Goal: Task Accomplishment & Management: Use online tool/utility

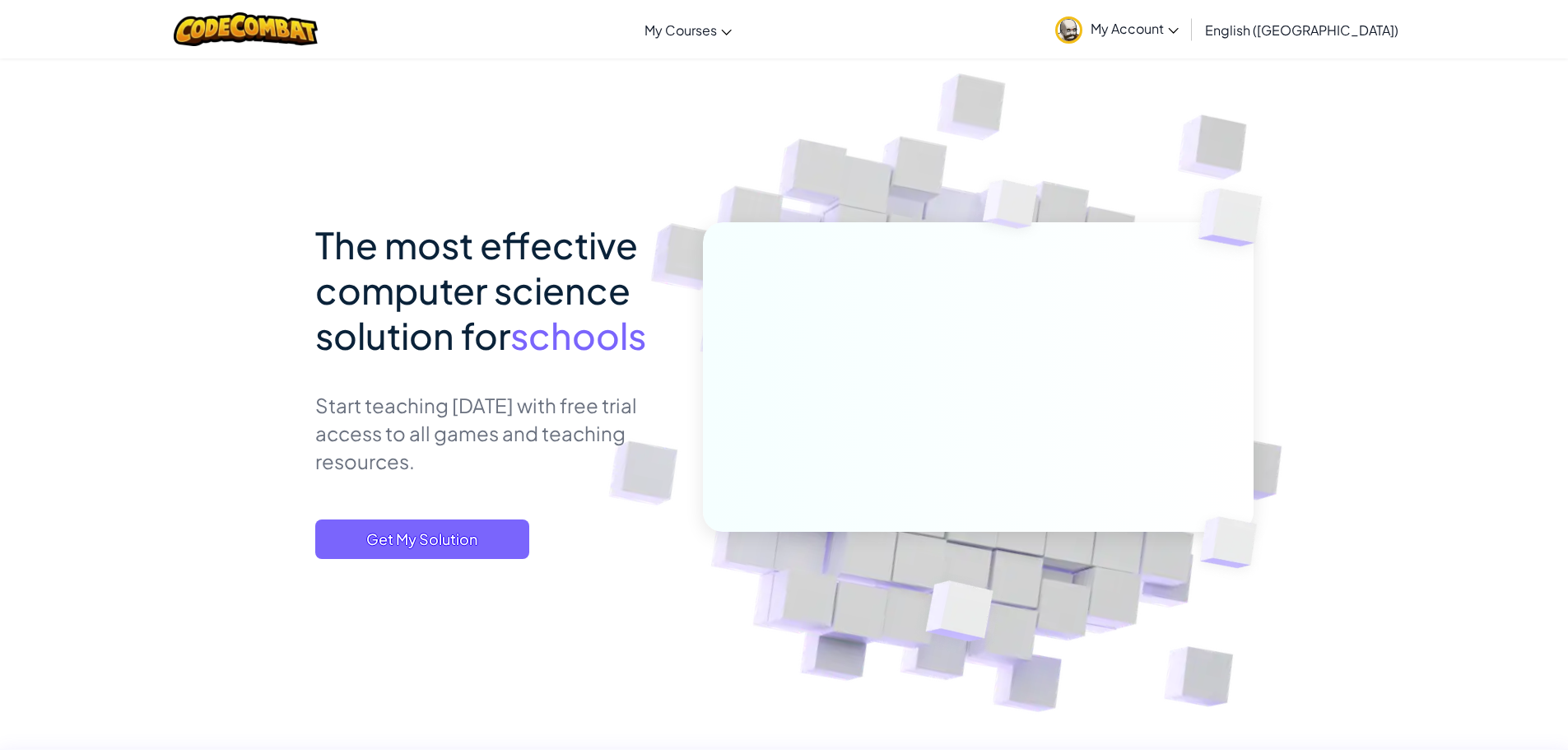
click at [1043, 575] on div at bounding box center [978, 406] width 551 height 368
drag, startPoint x: 1036, startPoint y: 568, endPoint x: 505, endPoint y: 540, distance: 531.7
click at [1034, 567] on img at bounding box center [966, 387] width 914 height 914
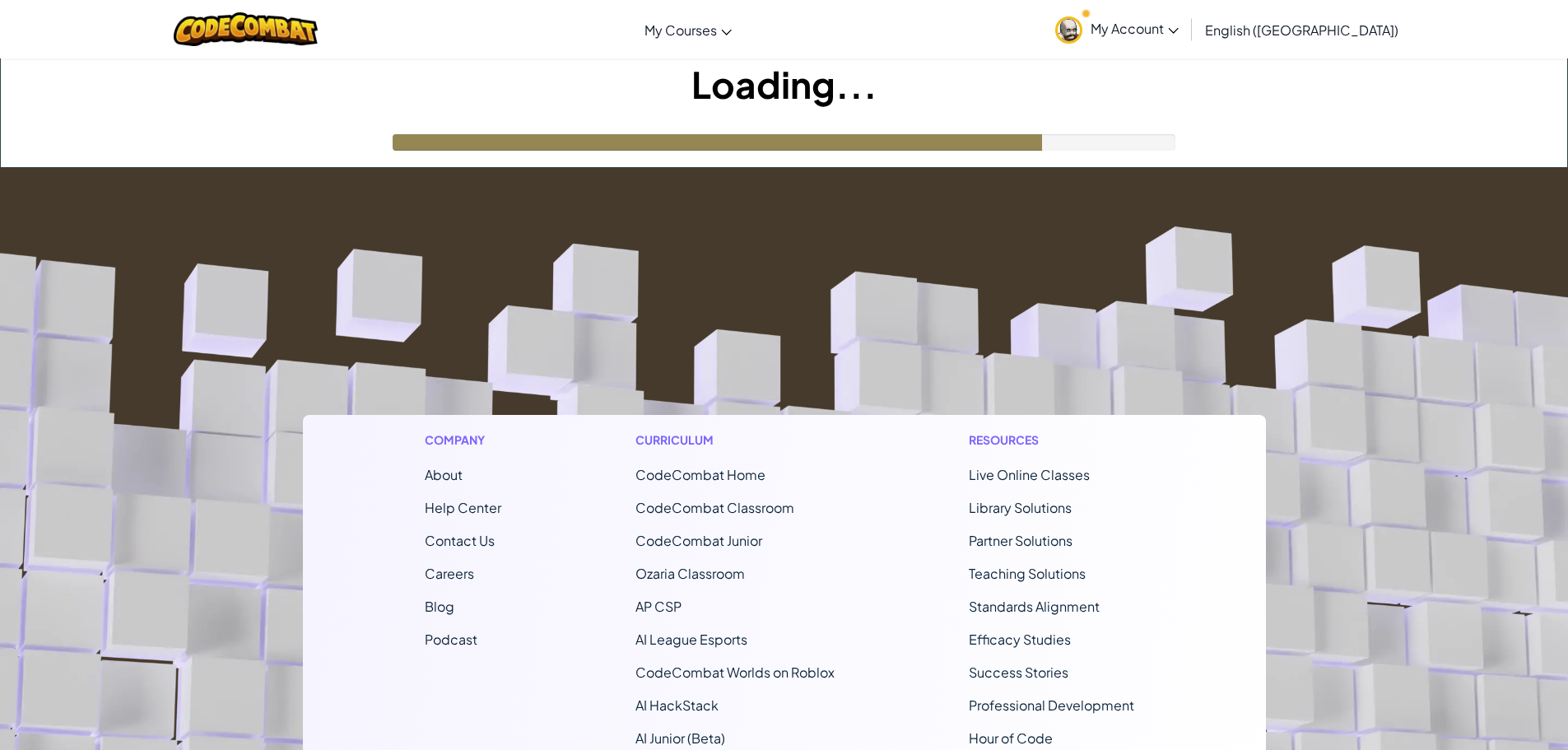
click at [849, 314] on footer "Company About Help Center Contact Us Careers Blog Podcast Curriculum CodeCombat…" at bounding box center [784, 614] width 1568 height 891
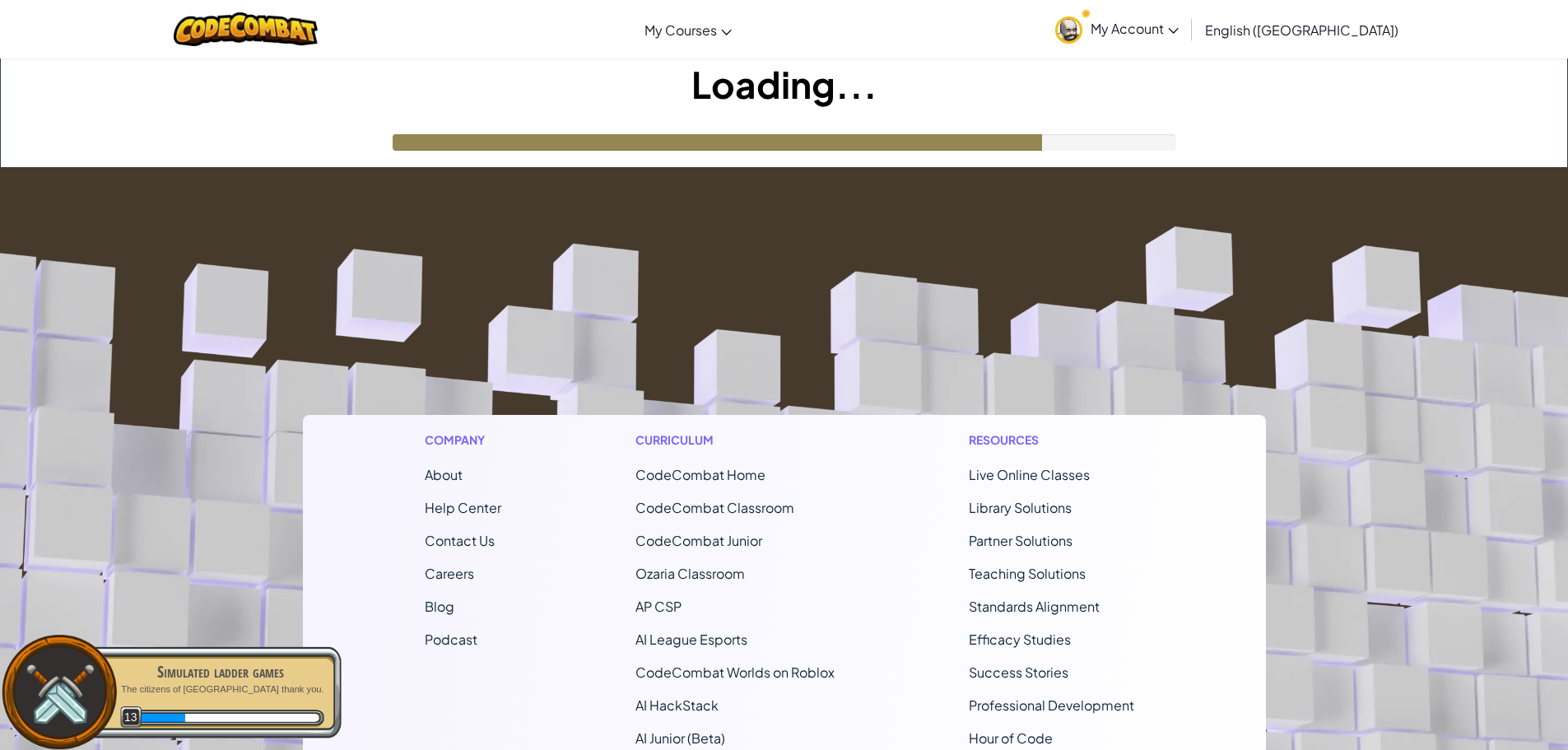
click at [894, 328] on footer "Company About Help Center Contact Us Careers Blog Podcast Curriculum CodeCombat…" at bounding box center [784, 614] width 1568 height 891
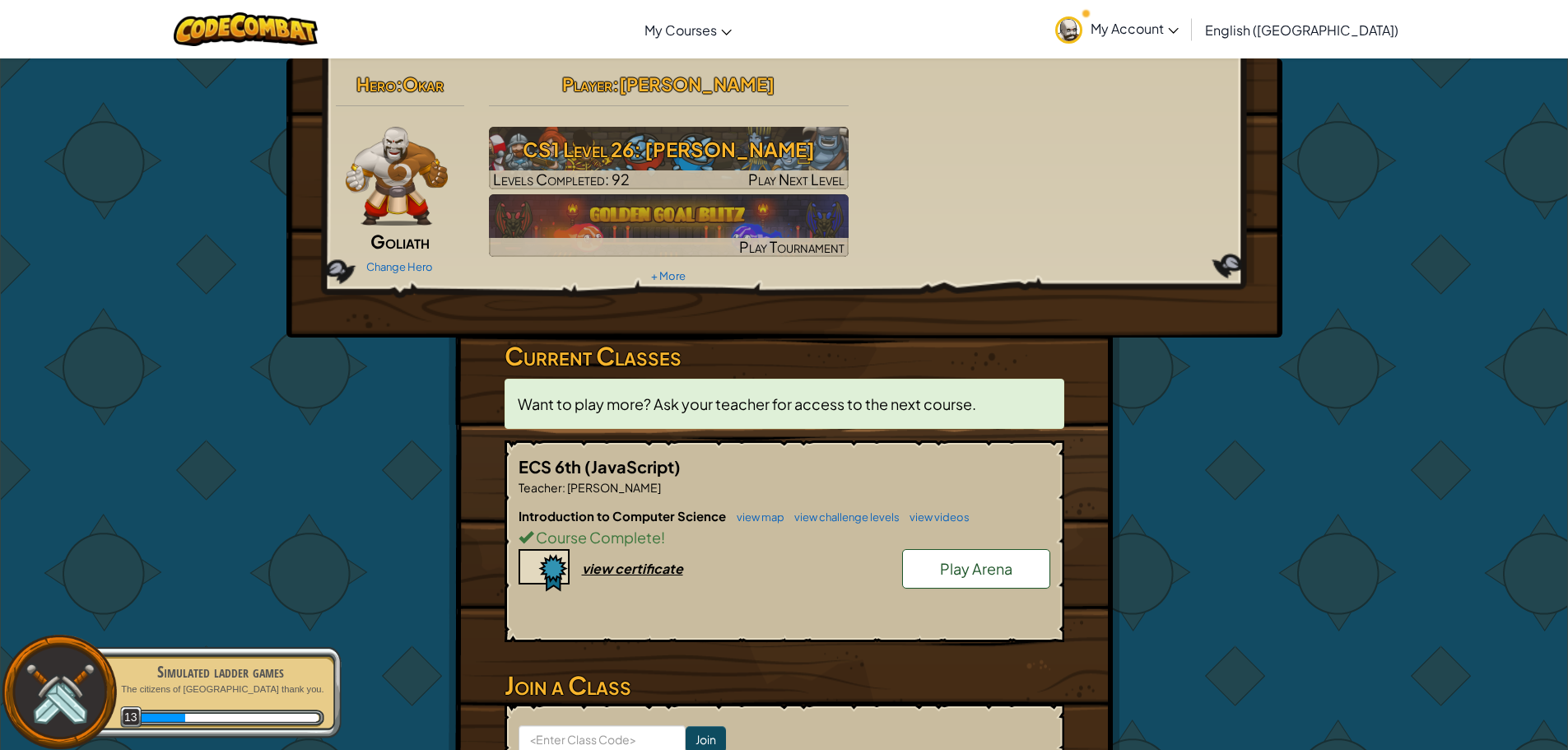
click at [1279, 316] on div "Hero : Okar Goliath Change Hero Player : Marshal Johnson CS1 Level 26: Wakka Ma…" at bounding box center [784, 198] width 996 height 279
click at [1278, 326] on div "Hero : Okar Goliath Change Hero Player : Marshal Johnson CS1 Level 26: Wakka Ma…" at bounding box center [784, 198] width 996 height 279
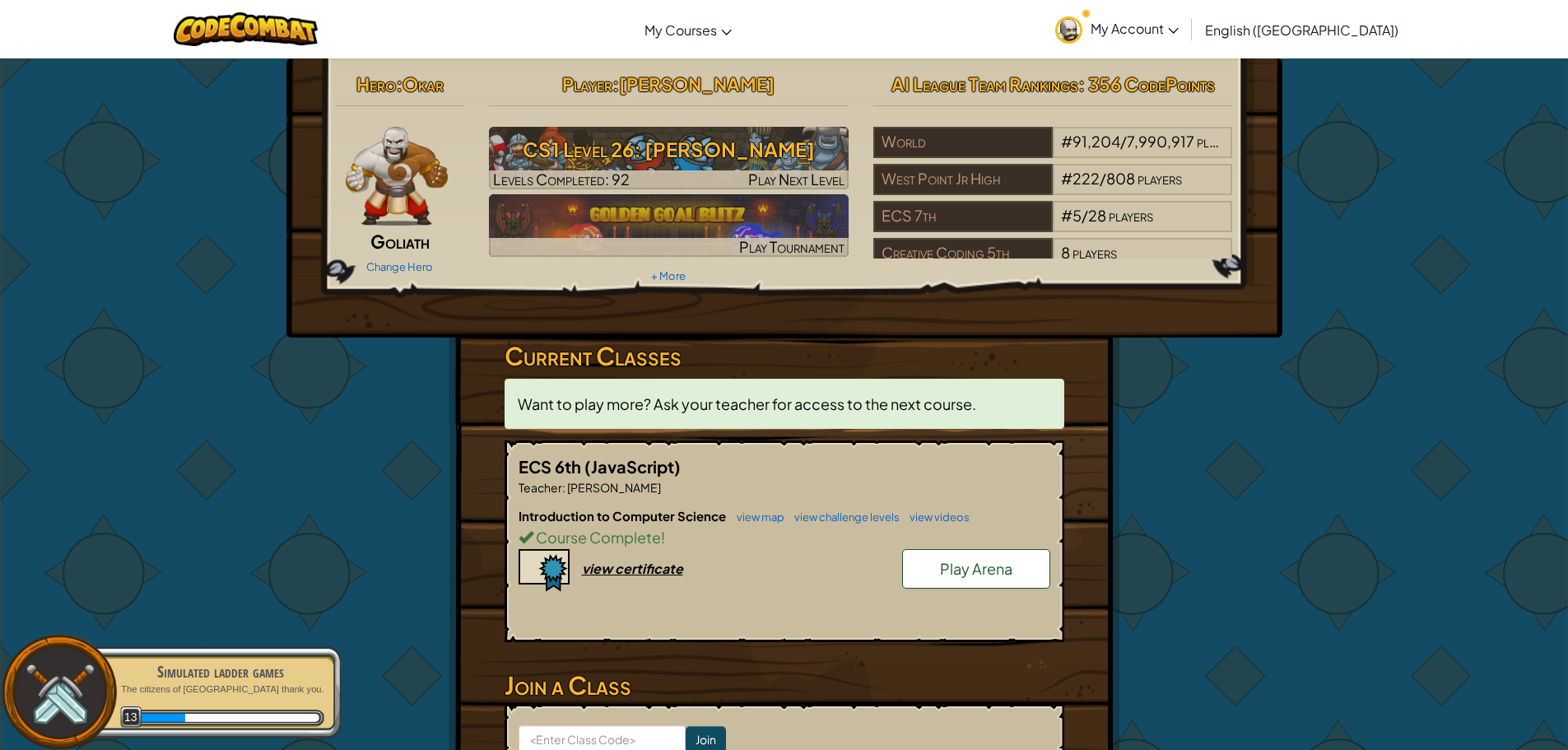
click at [1298, 355] on div "Hero : Okar Goliath Change Hero Player : Marshal Johnson CS1 Level 26: Wakka Ma…" at bounding box center [784, 470] width 1568 height 825
click at [1314, 357] on div "Hero : Okar Goliath Change Hero Player : Marshal Johnson CS1 Level 26: Wakka Ma…" at bounding box center [784, 470] width 1568 height 825
click at [1325, 361] on div "Hero : Okar Goliath Change Hero Player : Marshal Johnson CS1 Level 26: Wakka Ma…" at bounding box center [784, 470] width 1568 height 825
click at [1338, 376] on div "Hero : Okar Goliath Change Hero Player : Marshal Johnson CS1 Level 26: Wakka Ma…" at bounding box center [784, 470] width 1568 height 825
click at [1346, 384] on div "Hero : Okar Goliath Change Hero Player : Marshal Johnson CS1 Level 26: Wakka Ma…" at bounding box center [784, 470] width 1568 height 825
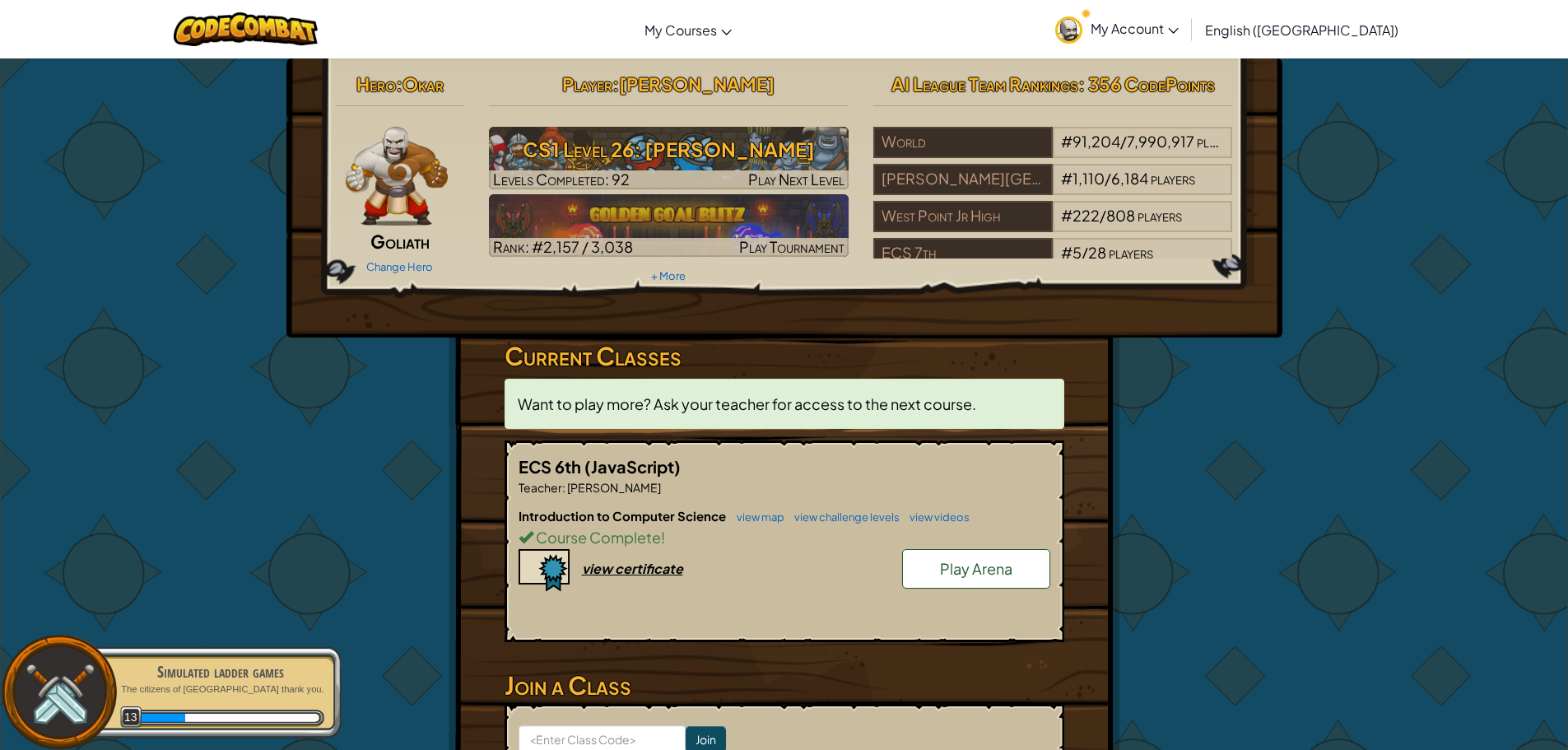
click at [1354, 401] on div "Hero : Okar Goliath Change Hero Player : Marshal Johnson CS1 Level 26: Wakka Ma…" at bounding box center [784, 470] width 1568 height 825
click at [1316, 416] on div "Hero : Okar Goliath Change Hero Player : Marshal Johnson CS1 Level 26: Wakka Ma…" at bounding box center [784, 470] width 1568 height 825
click at [1307, 424] on div "Hero : Okar Goliath Change Hero Player : Marshal Johnson CS1 Level 26: Wakka Ma…" at bounding box center [784, 470] width 1568 height 825
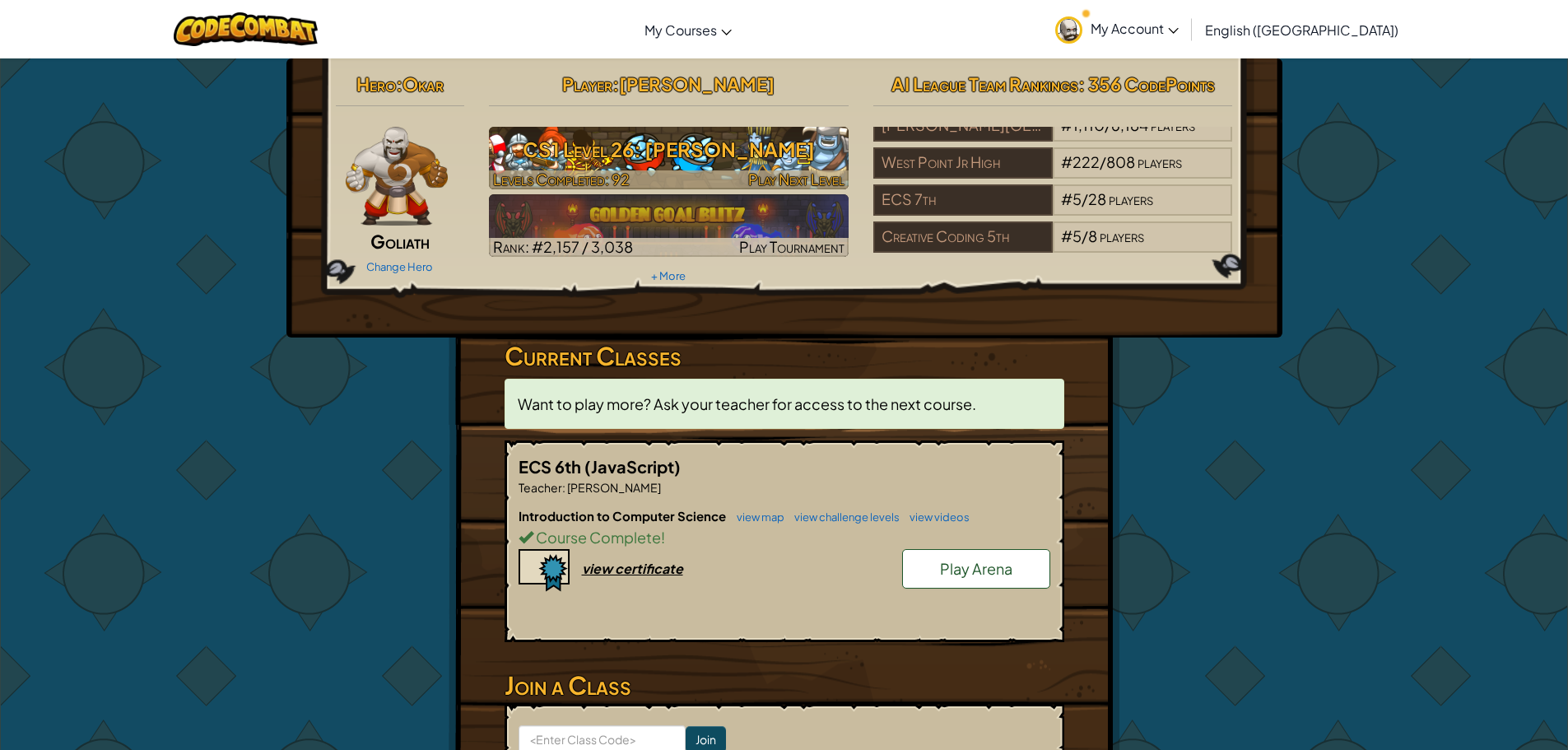
click at [733, 142] on h3 "CS1 Level 26: Wakka Maul" at bounding box center [669, 149] width 360 height 37
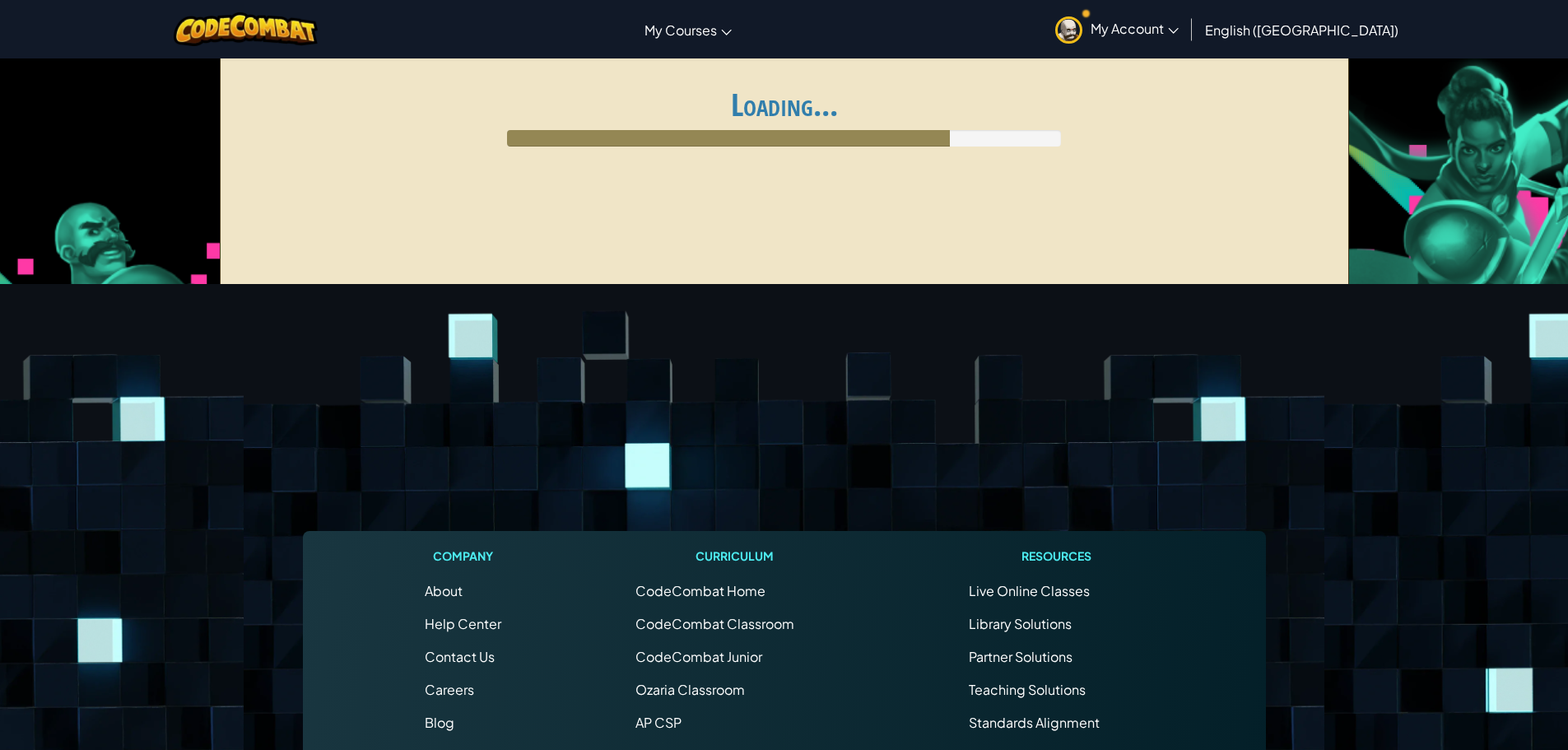
drag, startPoint x: 1078, startPoint y: 198, endPoint x: 1089, endPoint y: 210, distance: 16.3
click at [1089, 210] on div "Levels Introduction to Computer Science - Arena Wakka Maul Battle your classmat…" at bounding box center [784, 177] width 1130 height 247
click at [1224, 315] on footer "Company About Help Center Contact Us Careers Blog Podcast Curriculum CodeCombat…" at bounding box center [784, 730] width 1568 height 892
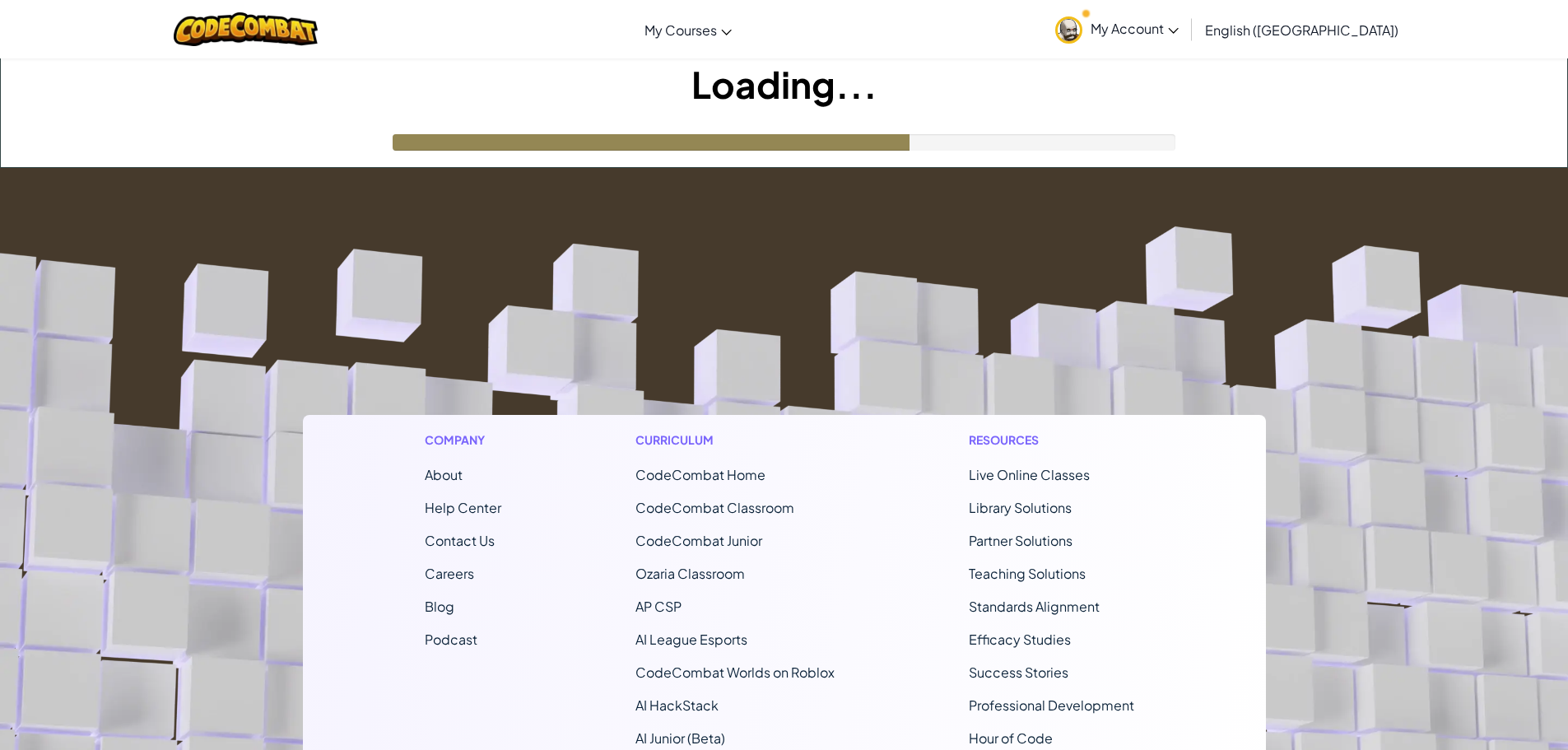
drag, startPoint x: 985, startPoint y: 49, endPoint x: 953, endPoint y: 52, distance: 32.1
click at [982, 50] on div "Toggle navigation My Courses CodeCombat Classroom Ozaria Classroom AI League Es…" at bounding box center [784, 29] width 1576 height 58
